Goal: Transaction & Acquisition: Purchase product/service

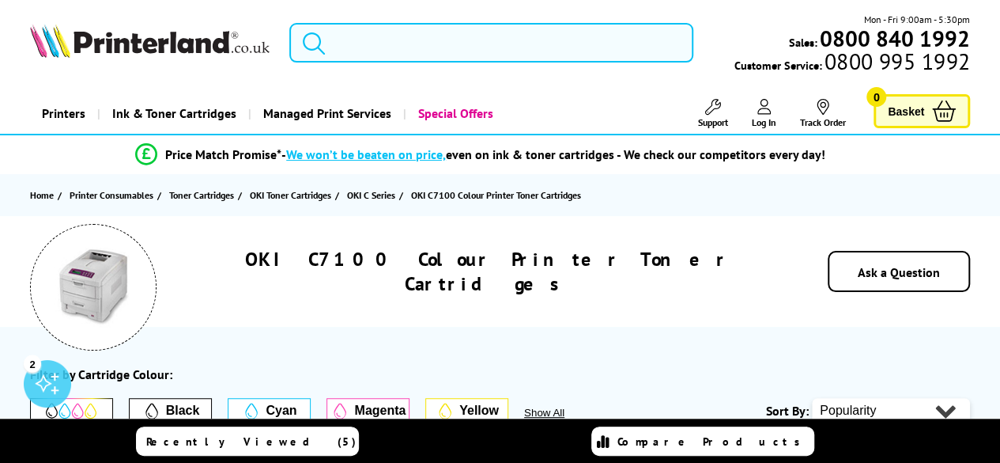
click at [386, 43] on input "search" at bounding box center [491, 43] width 404 height 40
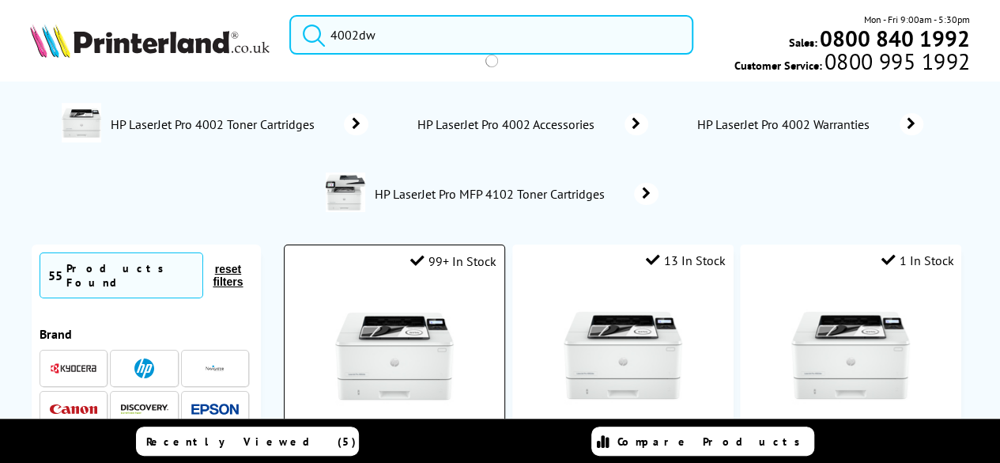
type input "4002dw"
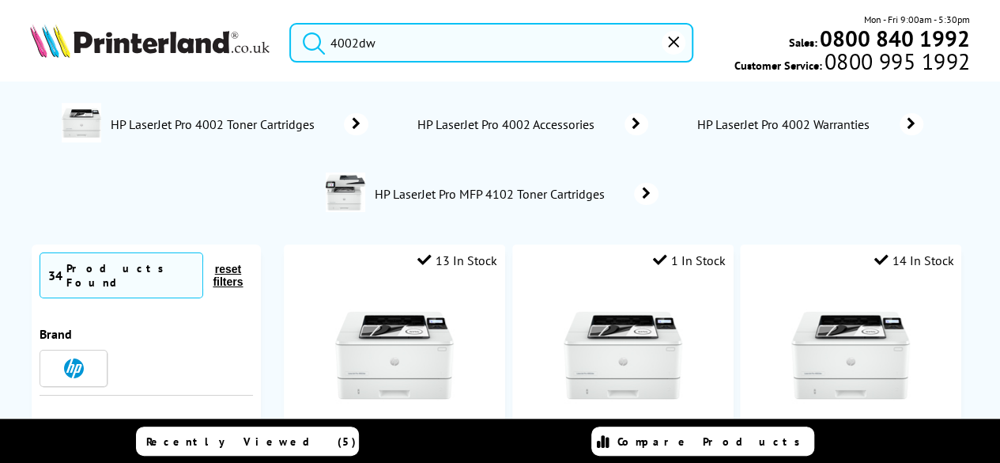
click at [394, 338] on img at bounding box center [394, 355] width 119 height 119
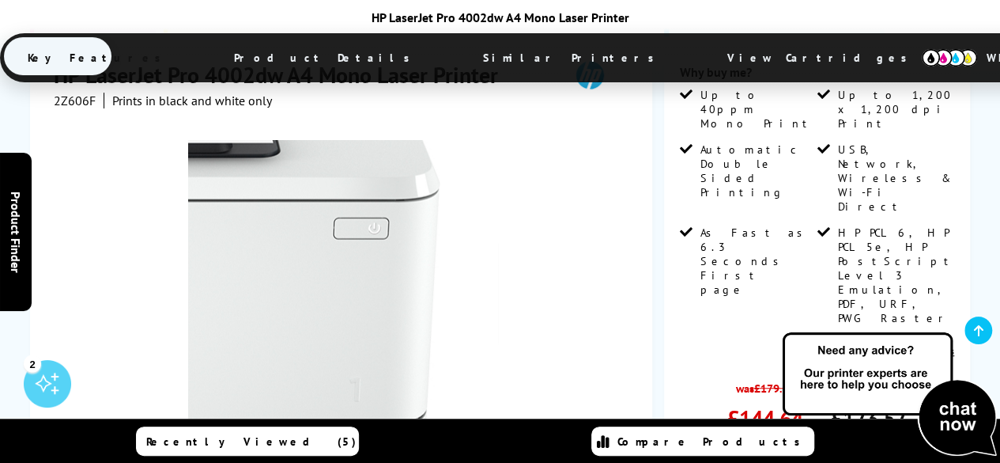
scroll to position [395, 0]
